Goal: Complete application form: Complete application form

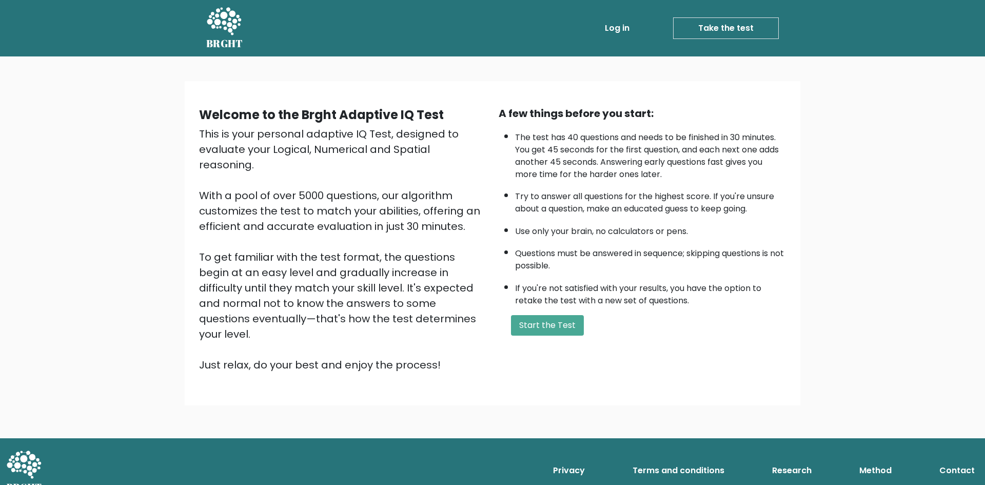
click at [562, 335] on div "A few things before you start: The test has 40 questions and needs to be finish…" at bounding box center [642, 239] width 300 height 267
click at [562, 330] on button "Start the Test" at bounding box center [547, 325] width 73 height 21
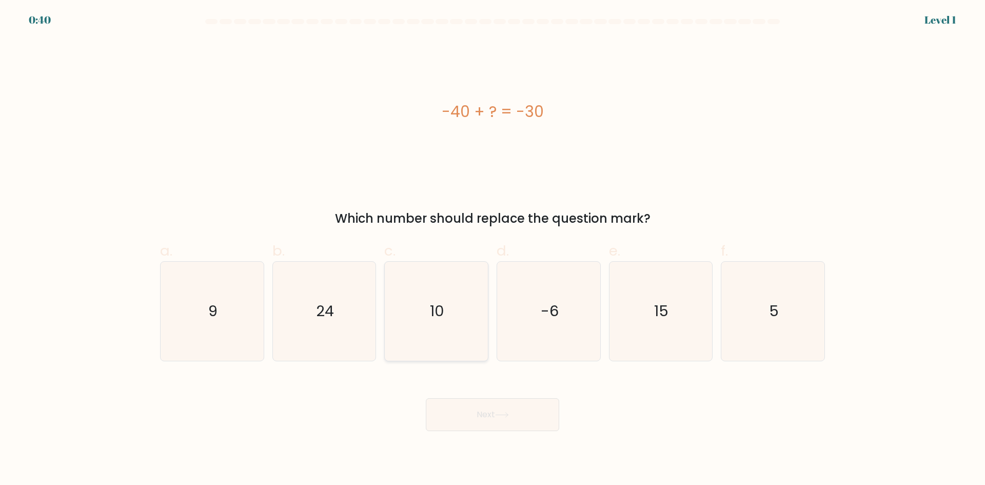
click at [444, 315] on text "10" at bounding box center [437, 311] width 14 height 21
click at [492, 249] on input "c. 10" at bounding box center [492, 246] width 1 height 7
radio input "true"
click at [489, 421] on button "Next" at bounding box center [492, 414] width 133 height 33
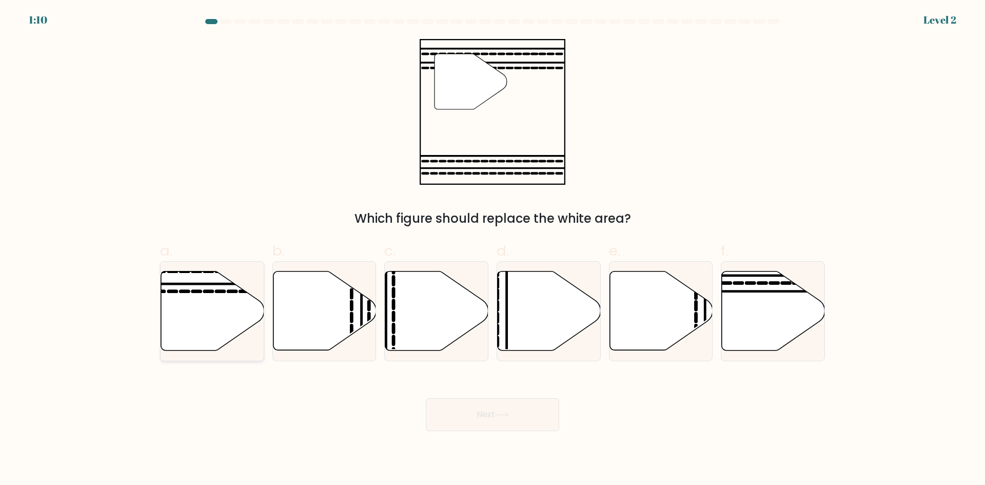
click at [163, 310] on icon at bounding box center [212, 310] width 103 height 79
click at [492, 249] on input "a." at bounding box center [492, 246] width 1 height 7
radio input "true"
click at [486, 417] on button "Next" at bounding box center [492, 414] width 133 height 33
click at [482, 407] on button "Next" at bounding box center [492, 414] width 133 height 33
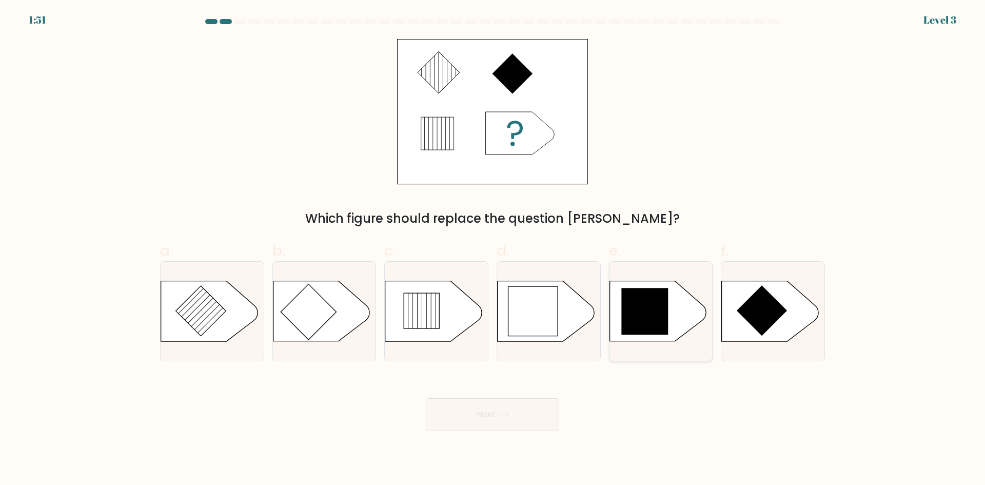
click at [631, 317] on icon at bounding box center [644, 311] width 47 height 47
click at [493, 249] on input "e." at bounding box center [492, 246] width 1 height 7
radio input "true"
click at [511, 406] on button "Next" at bounding box center [492, 414] width 133 height 33
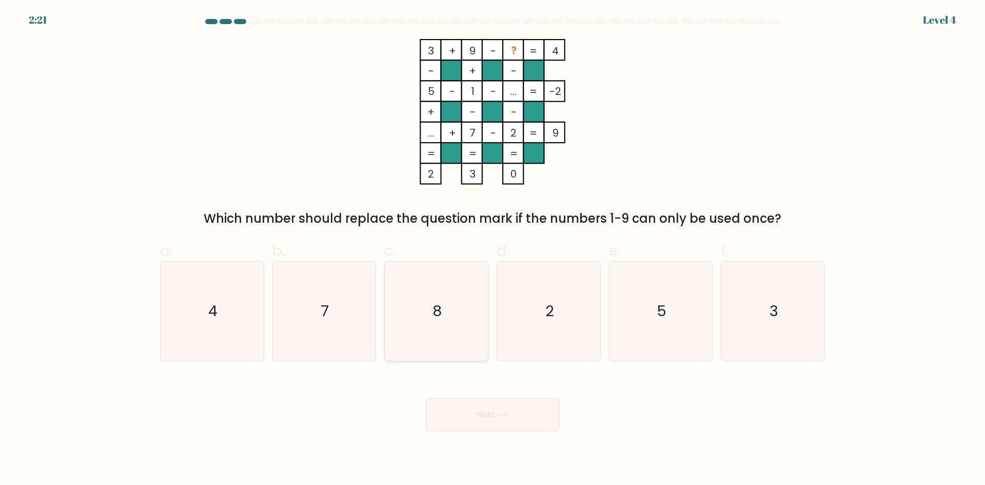
click at [452, 288] on icon "8" at bounding box center [436, 311] width 99 height 99
click at [492, 249] on input "c. 8" at bounding box center [492, 246] width 1 height 7
radio input "true"
click at [489, 414] on button "Next" at bounding box center [492, 414] width 133 height 33
click at [343, 309] on icon "7" at bounding box center [323, 311] width 99 height 99
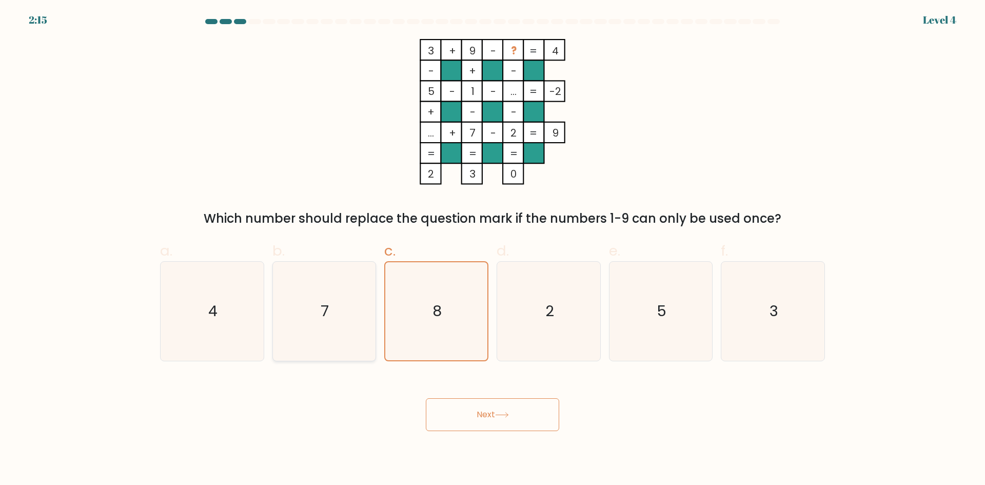
click at [492, 249] on input "b. 7" at bounding box center [492, 246] width 1 height 7
radio input "true"
click at [432, 314] on icon "8" at bounding box center [436, 311] width 99 height 99
click at [492, 249] on input "c. 8" at bounding box center [492, 246] width 1 height 7
radio input "true"
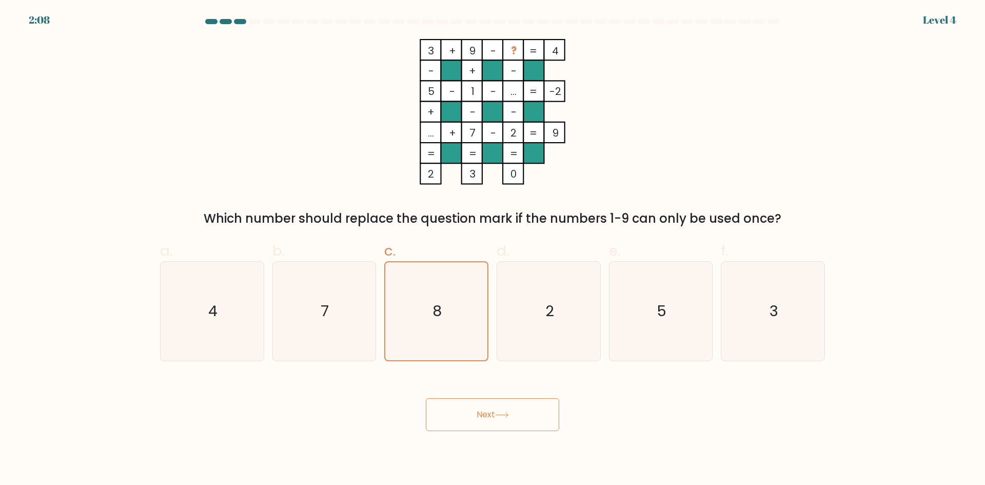
click at [481, 413] on button "Next" at bounding box center [492, 414] width 133 height 33
click at [481, 415] on button "Next" at bounding box center [492, 414] width 133 height 33
click at [489, 415] on button "Next" at bounding box center [492, 414] width 133 height 33
click at [468, 425] on button "Next" at bounding box center [492, 414] width 133 height 33
click at [423, 192] on div "3 + 9 - ? 4 - + - 5 - 1 - ... -2 + - - ... + 7 - 2 = 9 = = = = 2 3 0 = Which nu…" at bounding box center [492, 133] width 677 height 189
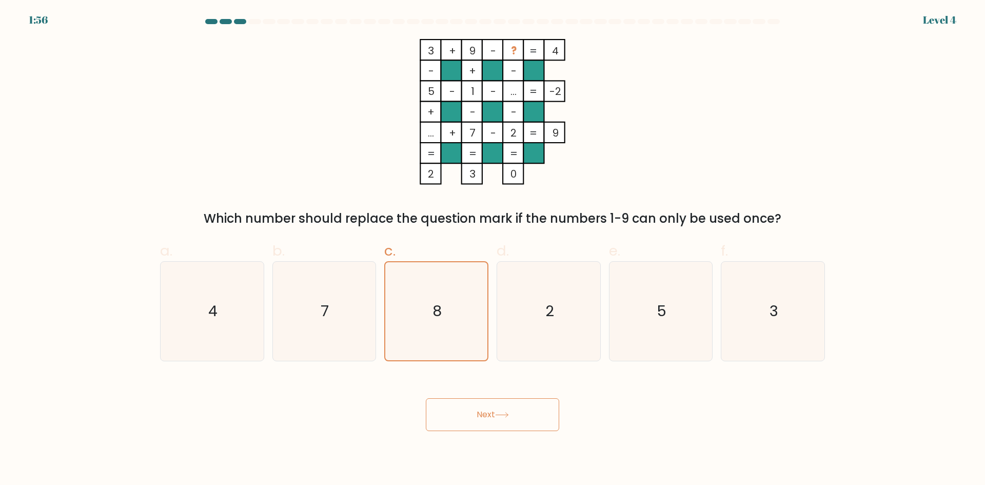
click at [480, 410] on button "Next" at bounding box center [492, 414] width 133 height 33
click at [436, 316] on text "8" at bounding box center [437, 311] width 9 height 21
click at [492, 249] on input "c. 8" at bounding box center [492, 246] width 1 height 7
click at [436, 316] on text "8" at bounding box center [437, 311] width 9 height 21
click at [492, 249] on input "c. 8" at bounding box center [492, 246] width 1 height 7
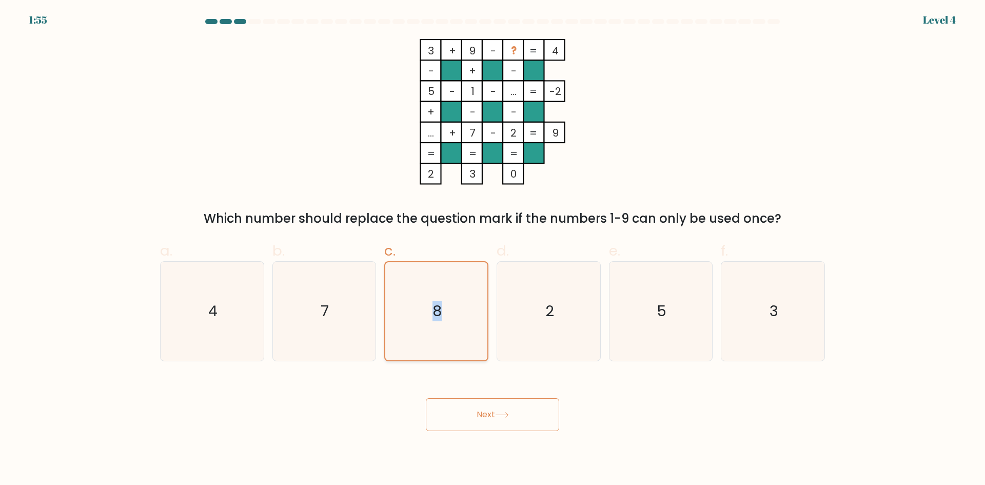
click at [462, 353] on icon "8" at bounding box center [436, 311] width 98 height 98
click at [492, 249] on input "c. 8" at bounding box center [492, 246] width 1 height 7
click at [483, 411] on button "Next" at bounding box center [492, 414] width 133 height 33
click at [483, 412] on button "Next" at bounding box center [492, 414] width 133 height 33
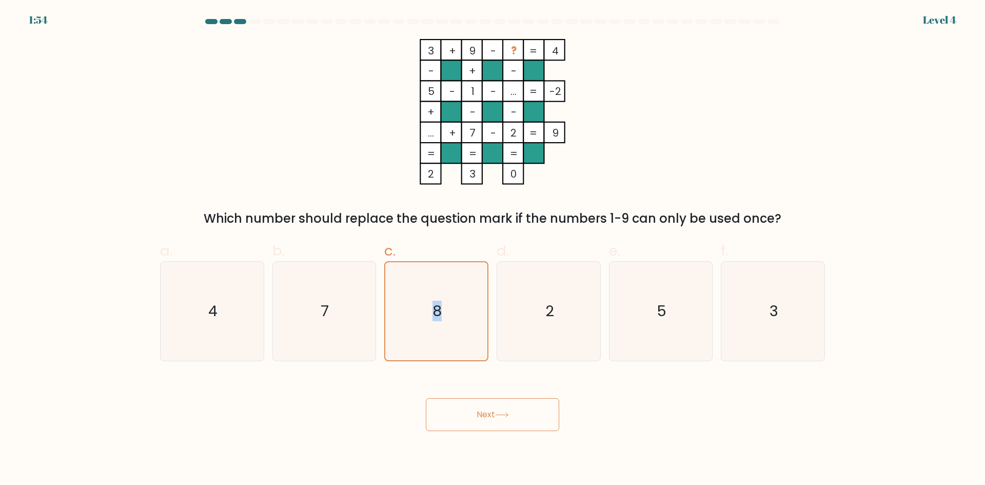
click at [483, 412] on button "Next" at bounding box center [492, 414] width 133 height 33
click at [670, 392] on div "Next" at bounding box center [492, 401] width 677 height 57
click at [484, 409] on button "Next" at bounding box center [492, 414] width 133 height 33
click at [540, 324] on icon "2" at bounding box center [548, 311] width 99 height 99
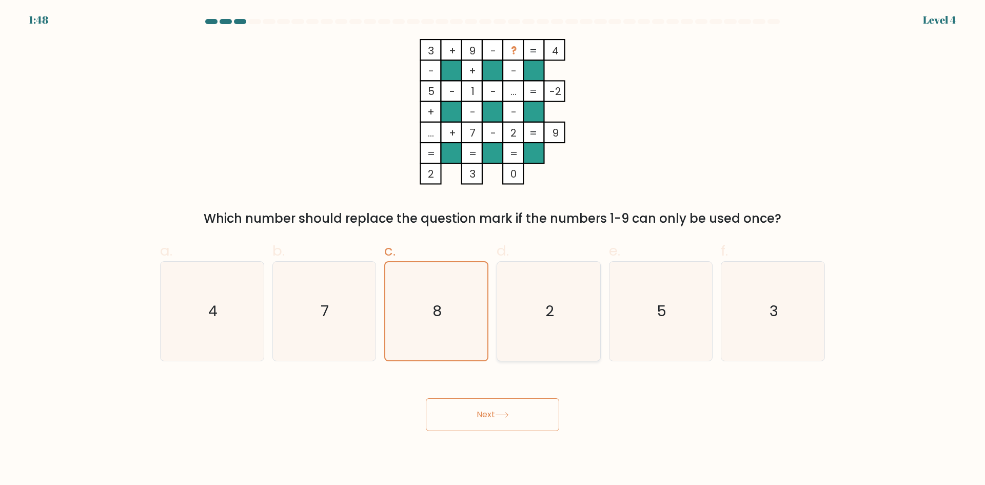
click at [493, 249] on input "d. 2" at bounding box center [492, 246] width 1 height 7
radio input "true"
click at [456, 321] on icon "8" at bounding box center [436, 311] width 99 height 99
click at [492, 249] on input "c. 8" at bounding box center [492, 246] width 1 height 7
radio input "true"
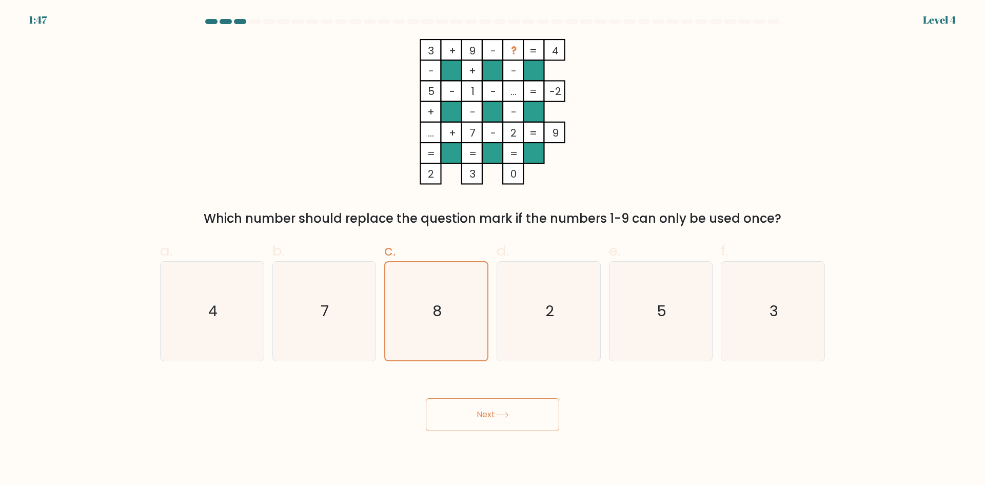
click at [488, 421] on button "Next" at bounding box center [492, 414] width 133 height 33
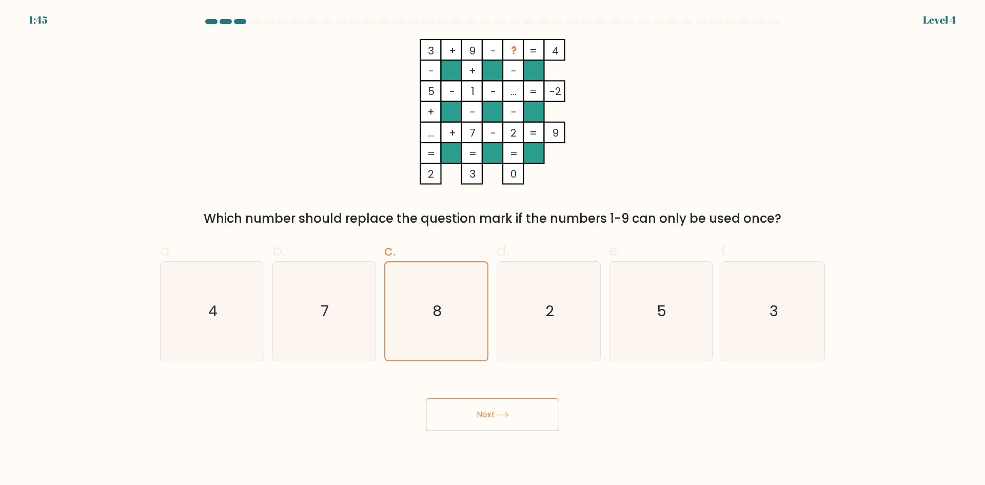
click at [488, 421] on button "Next" at bounding box center [492, 414] width 133 height 33
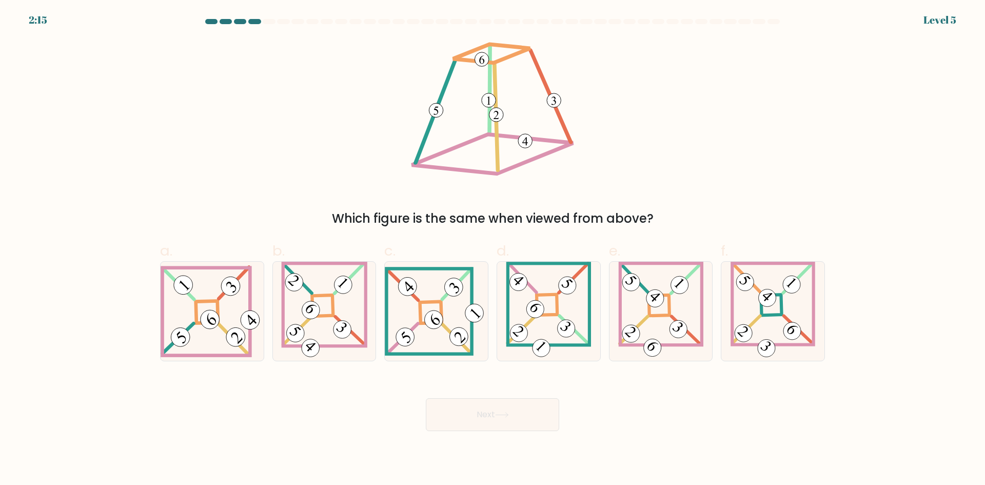
drag, startPoint x: 320, startPoint y: 309, endPoint x: 260, endPoint y: 165, distance: 155.9
click at [260, 165] on div "Which figure is the same when viewed from above?" at bounding box center [492, 133] width 677 height 189
click at [231, 313] on icon at bounding box center [212, 311] width 103 height 92
click at [492, 249] on input "a." at bounding box center [492, 246] width 1 height 7
radio input "true"
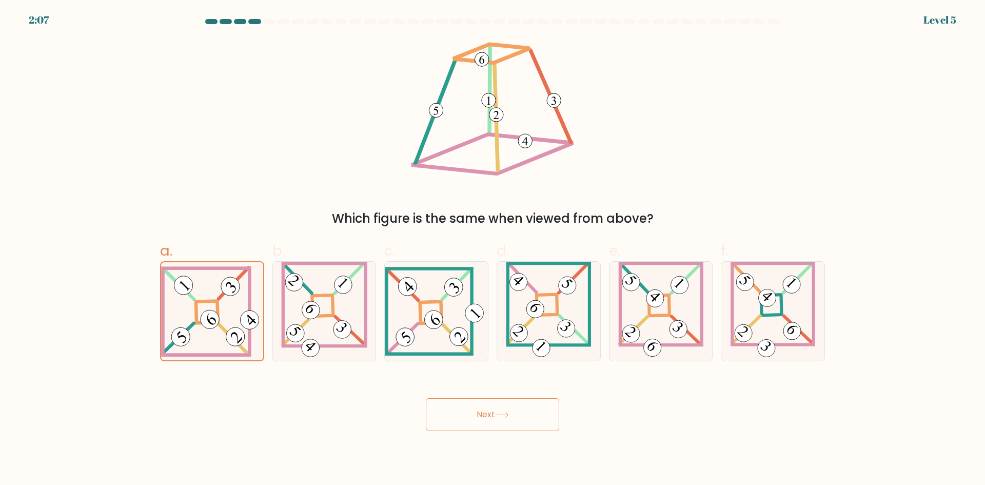
click at [481, 414] on button "Next" at bounding box center [492, 414] width 133 height 33
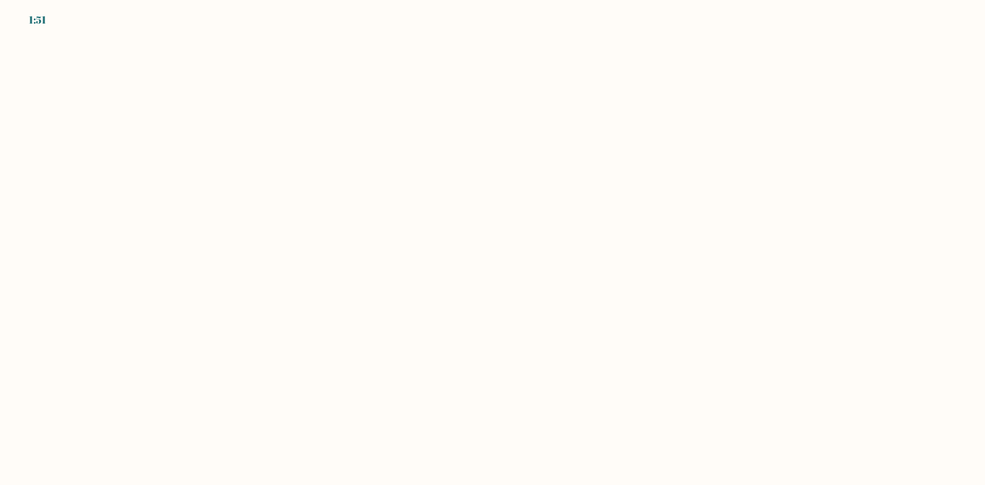
click at [653, 396] on body "1:51" at bounding box center [492, 242] width 985 height 485
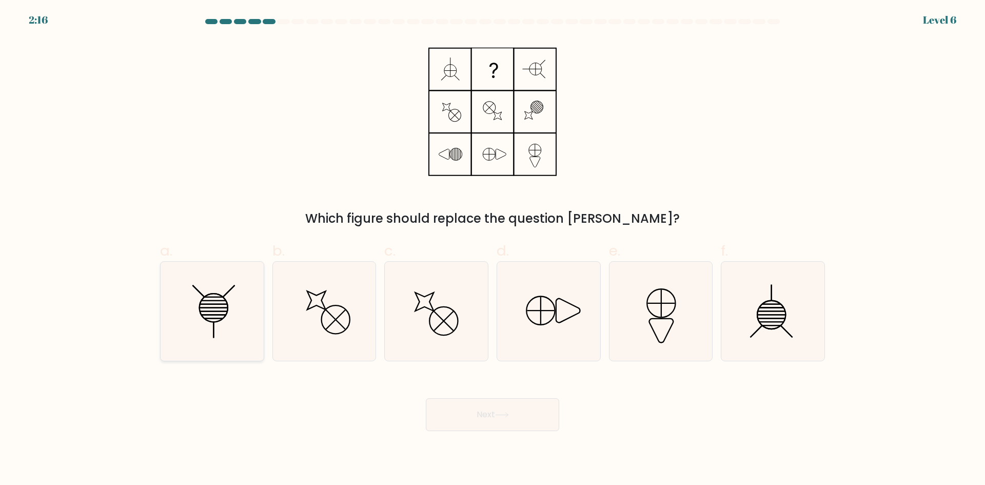
click at [233, 303] on icon at bounding box center [212, 311] width 99 height 99
click at [492, 249] on input "a." at bounding box center [492, 246] width 1 height 7
radio input "true"
click at [479, 418] on button "Next" at bounding box center [492, 414] width 133 height 33
click at [471, 417] on button "Next" at bounding box center [492, 414] width 133 height 33
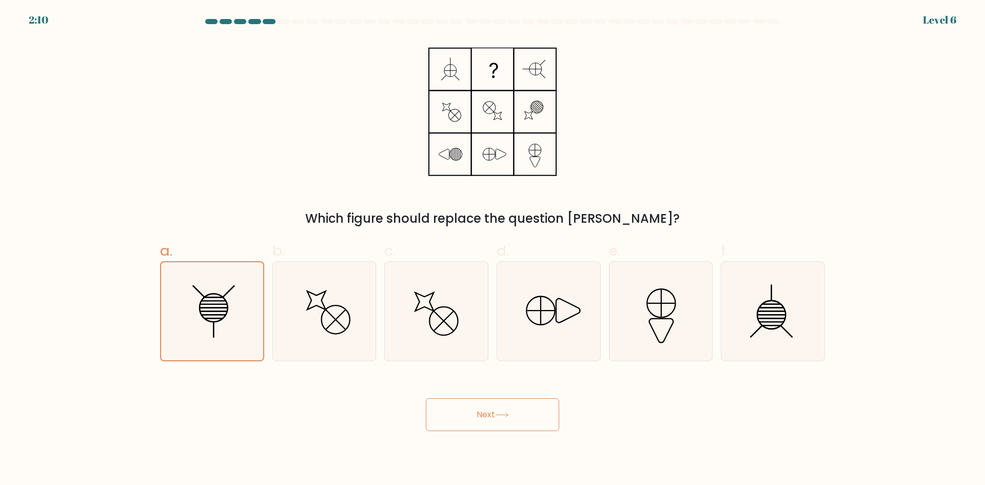
click at [470, 426] on button "Next" at bounding box center [492, 414] width 133 height 33
click at [506, 418] on button "Next" at bounding box center [492, 414] width 133 height 33
click at [485, 409] on button "Next" at bounding box center [492, 414] width 133 height 33
